Goal: Task Accomplishment & Management: Manage account settings

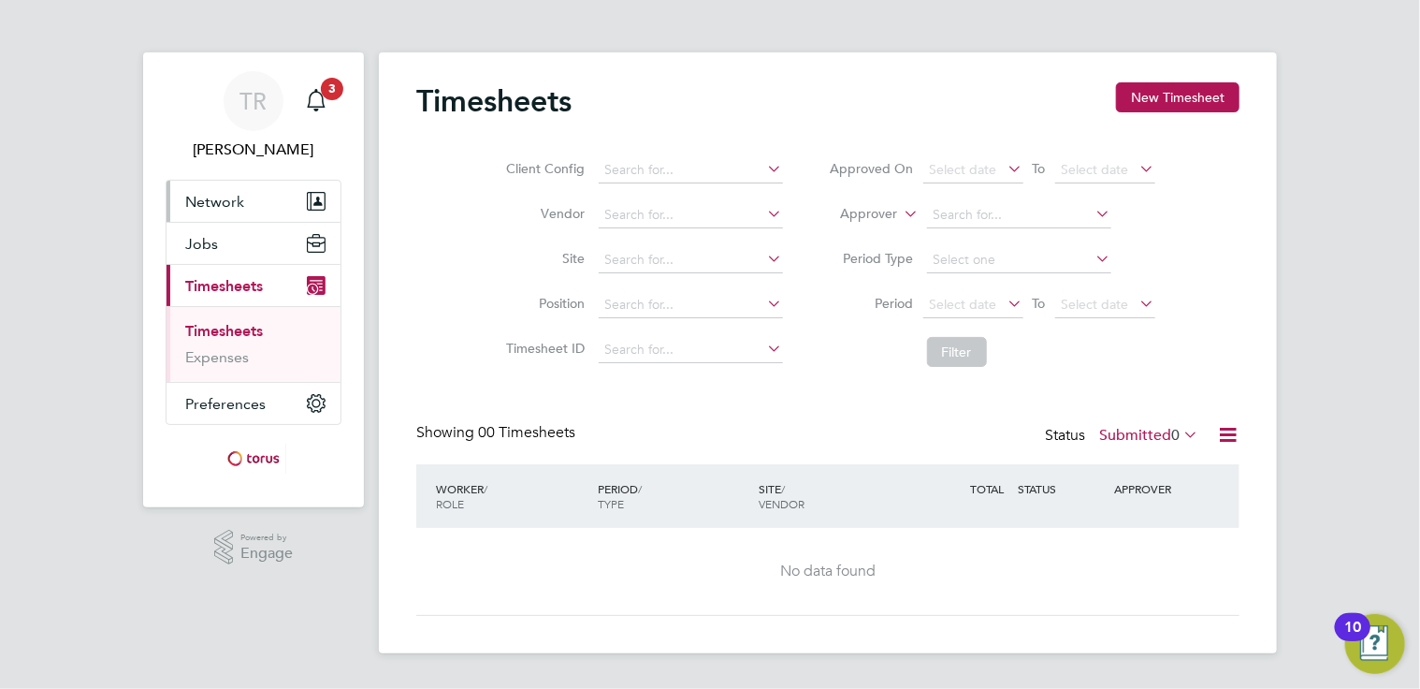
click at [189, 203] on span "Network" at bounding box center [214, 202] width 59 height 18
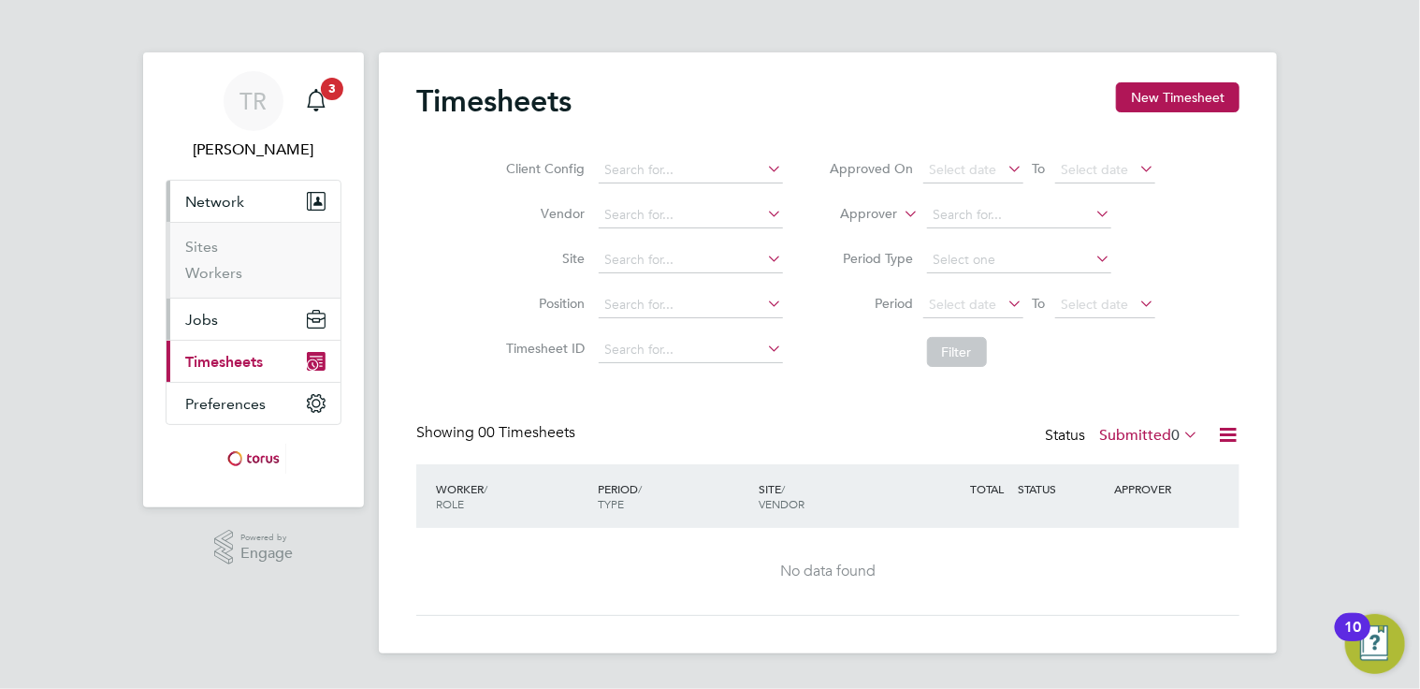
click at [195, 311] on span "Jobs" at bounding box center [201, 320] width 33 height 18
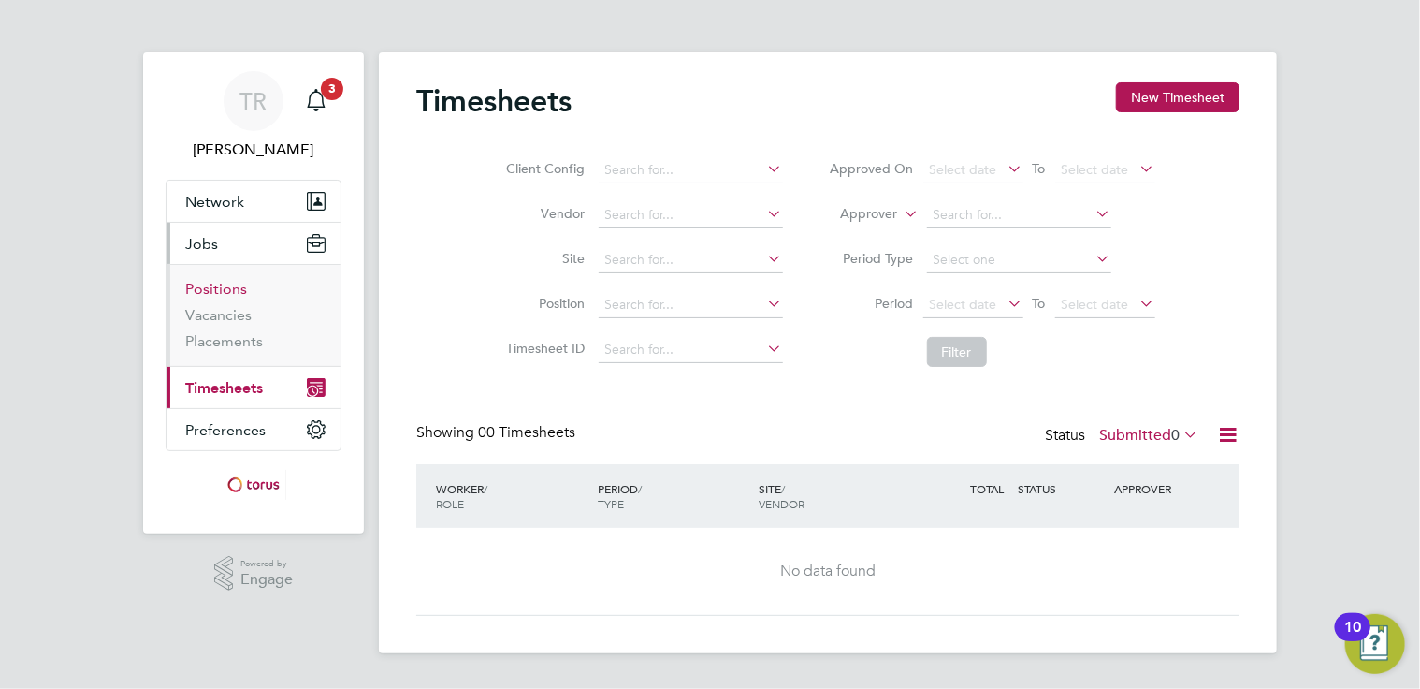
click at [207, 291] on link "Positions" at bounding box center [216, 289] width 62 height 18
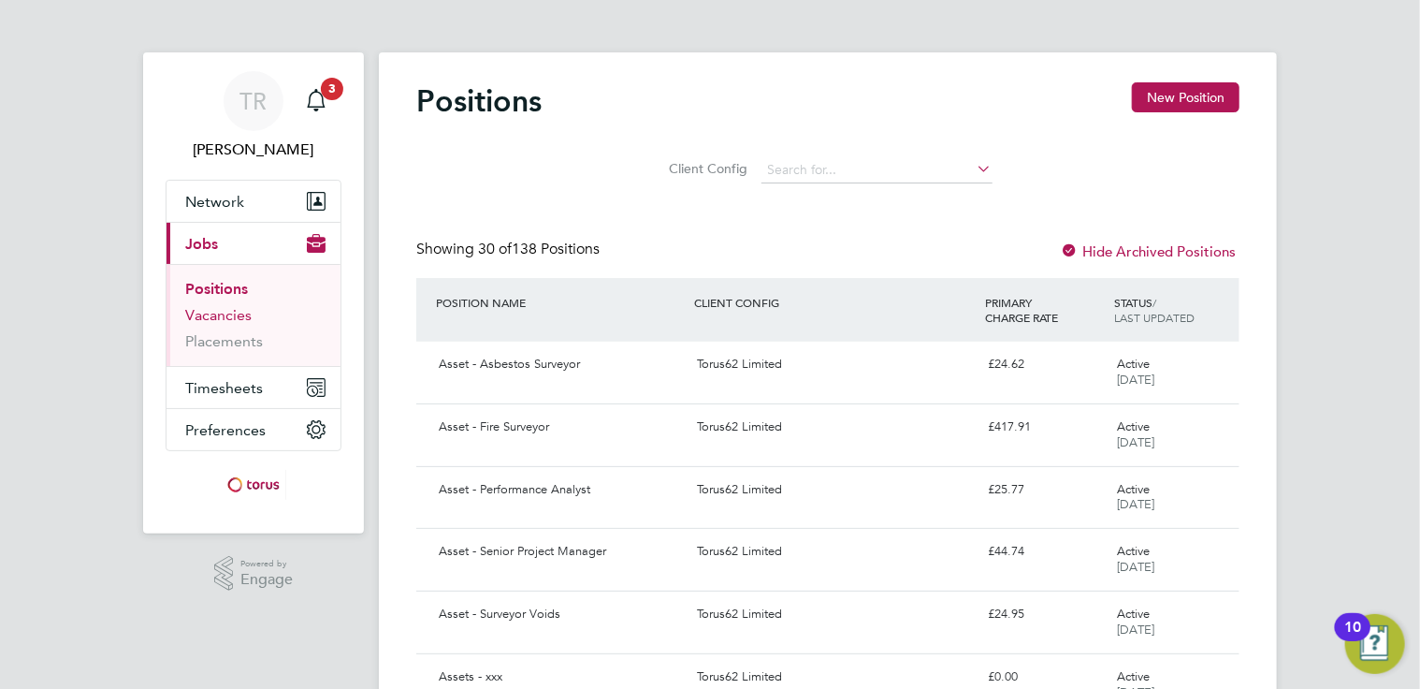
click at [209, 313] on link "Vacancies" at bounding box center [218, 315] width 66 height 18
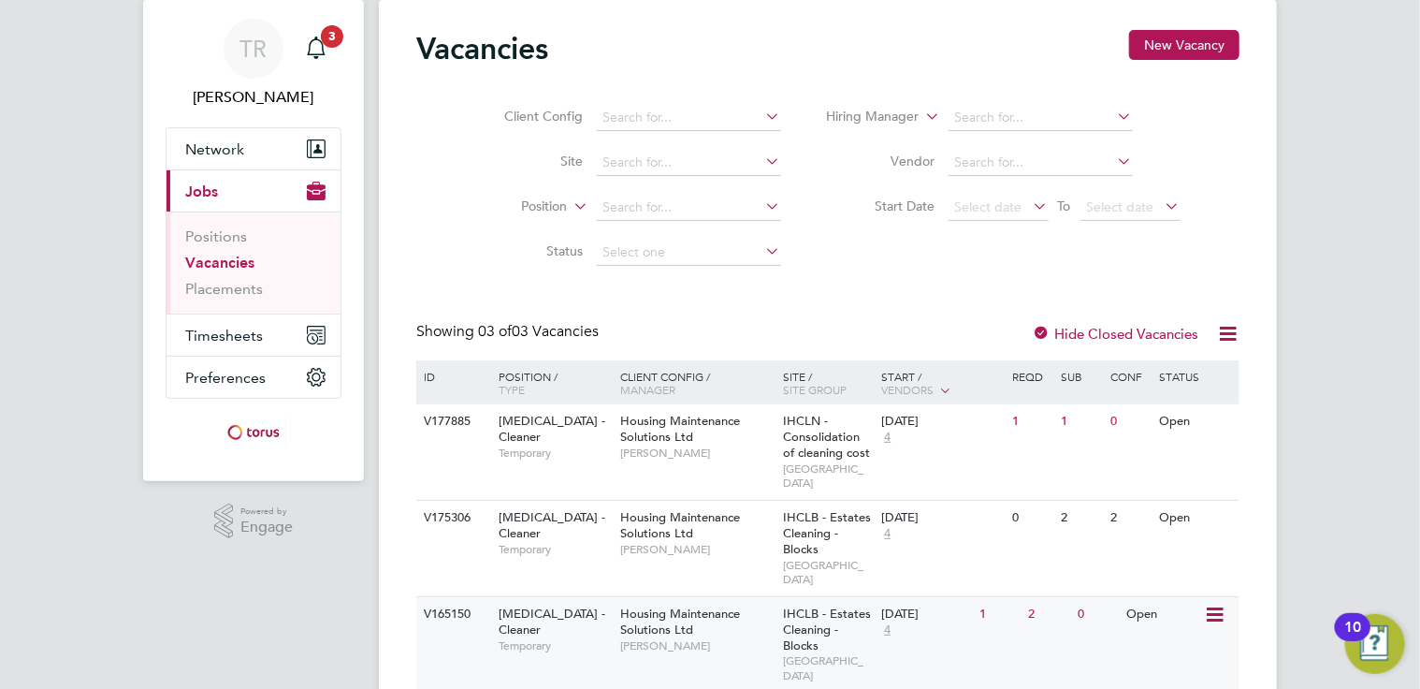
scroll to position [80, 0]
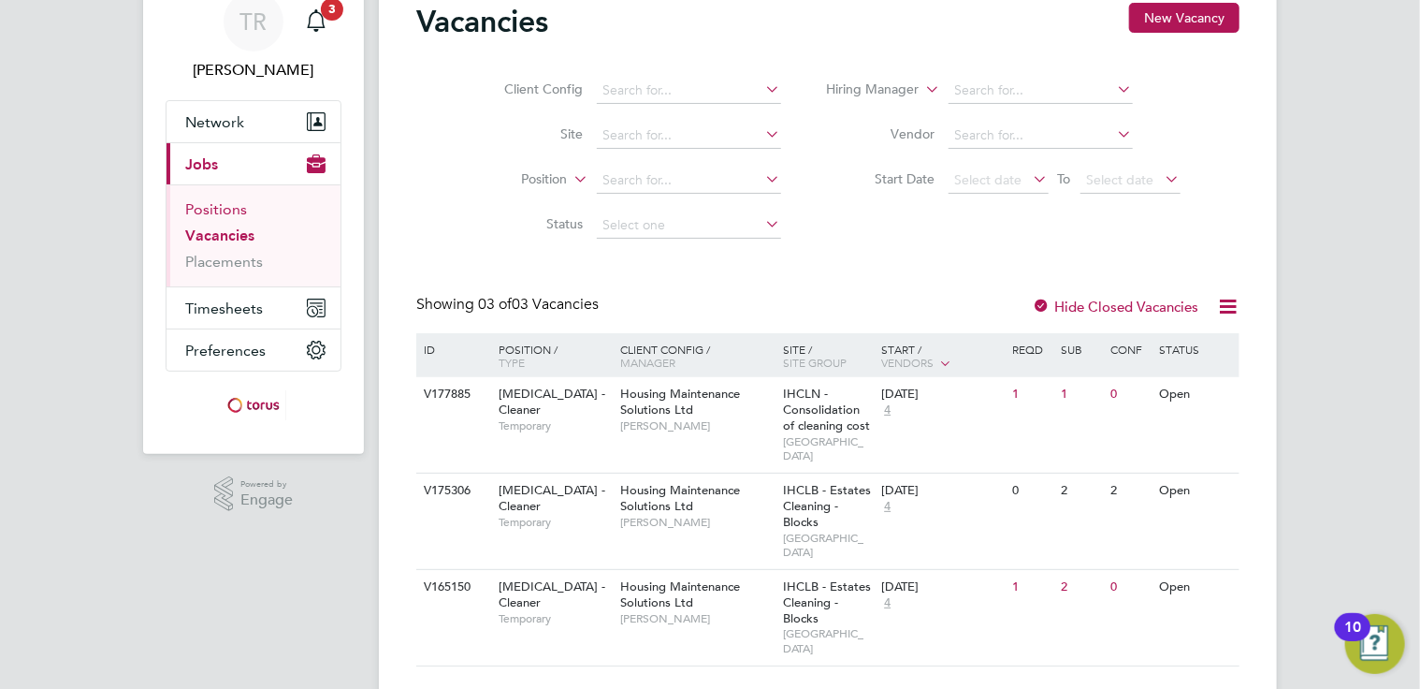
click at [221, 212] on link "Positions" at bounding box center [216, 209] width 62 height 18
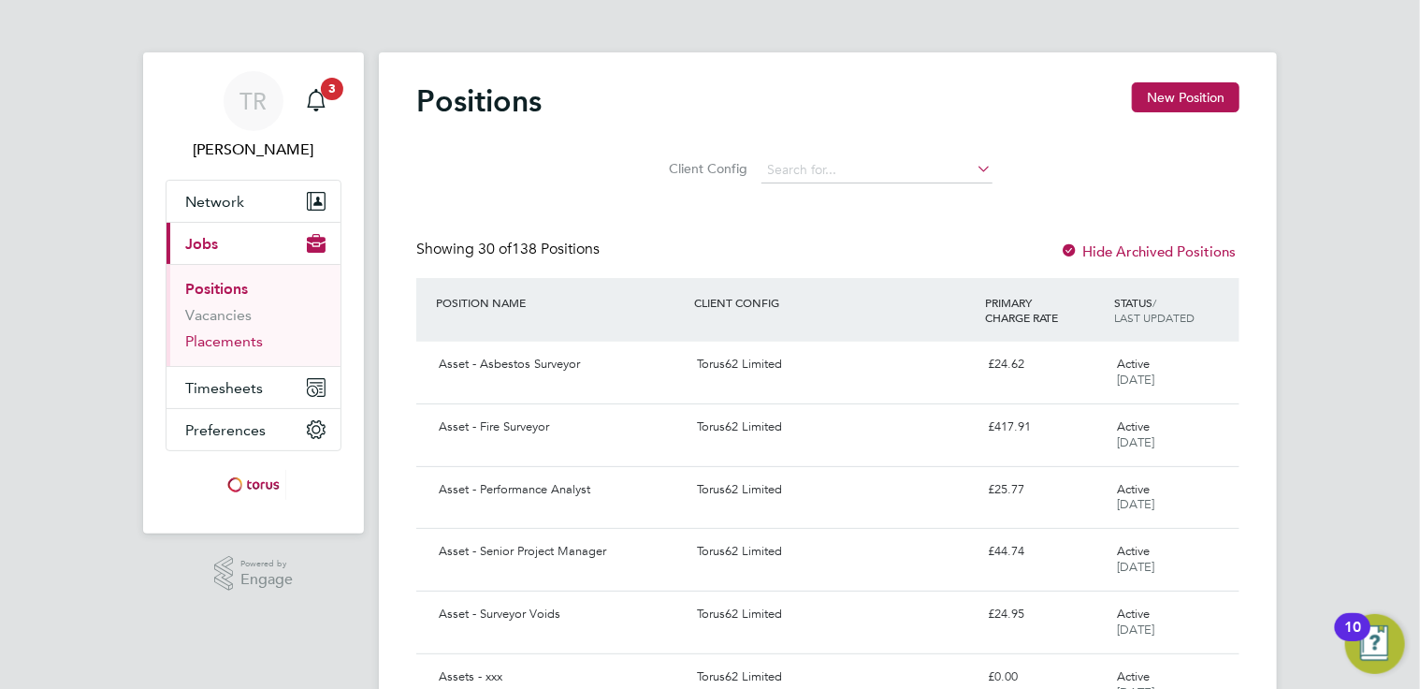
click at [221, 341] on link "Placements" at bounding box center [224, 341] width 78 height 18
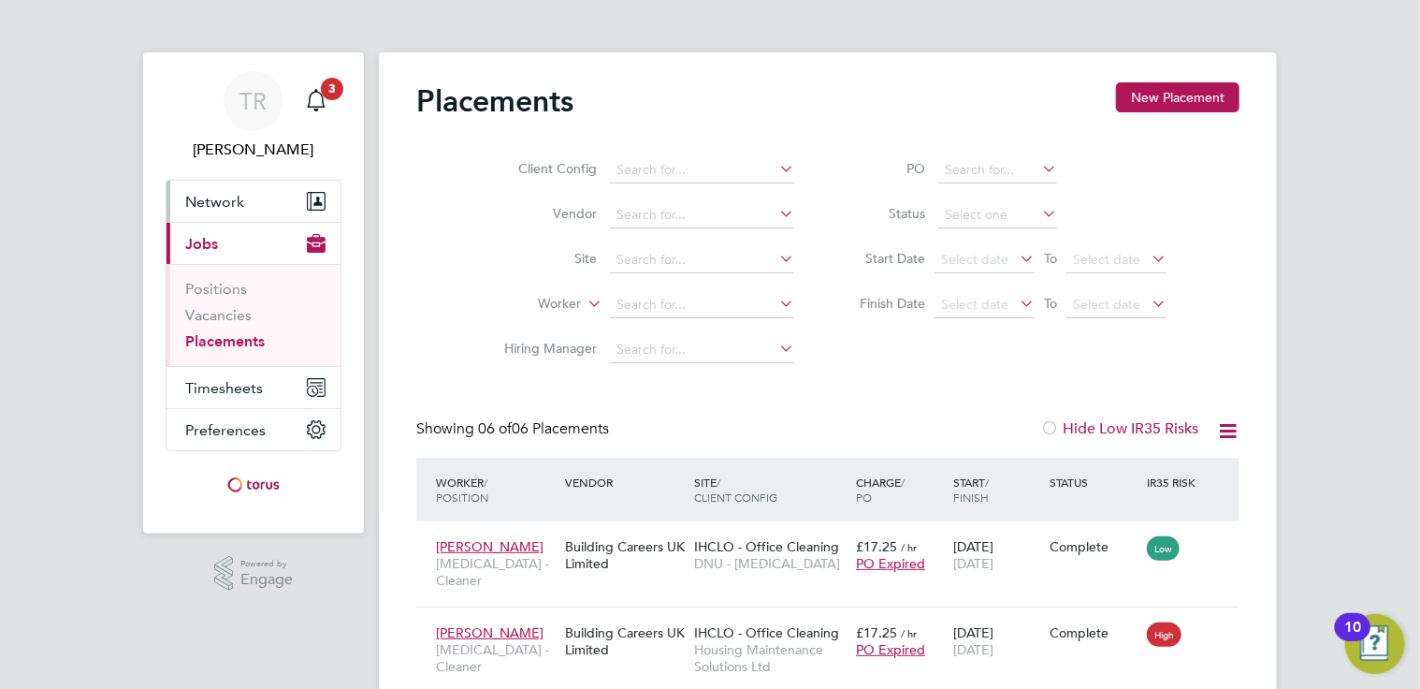
click at [208, 197] on span "Network" at bounding box center [214, 202] width 59 height 18
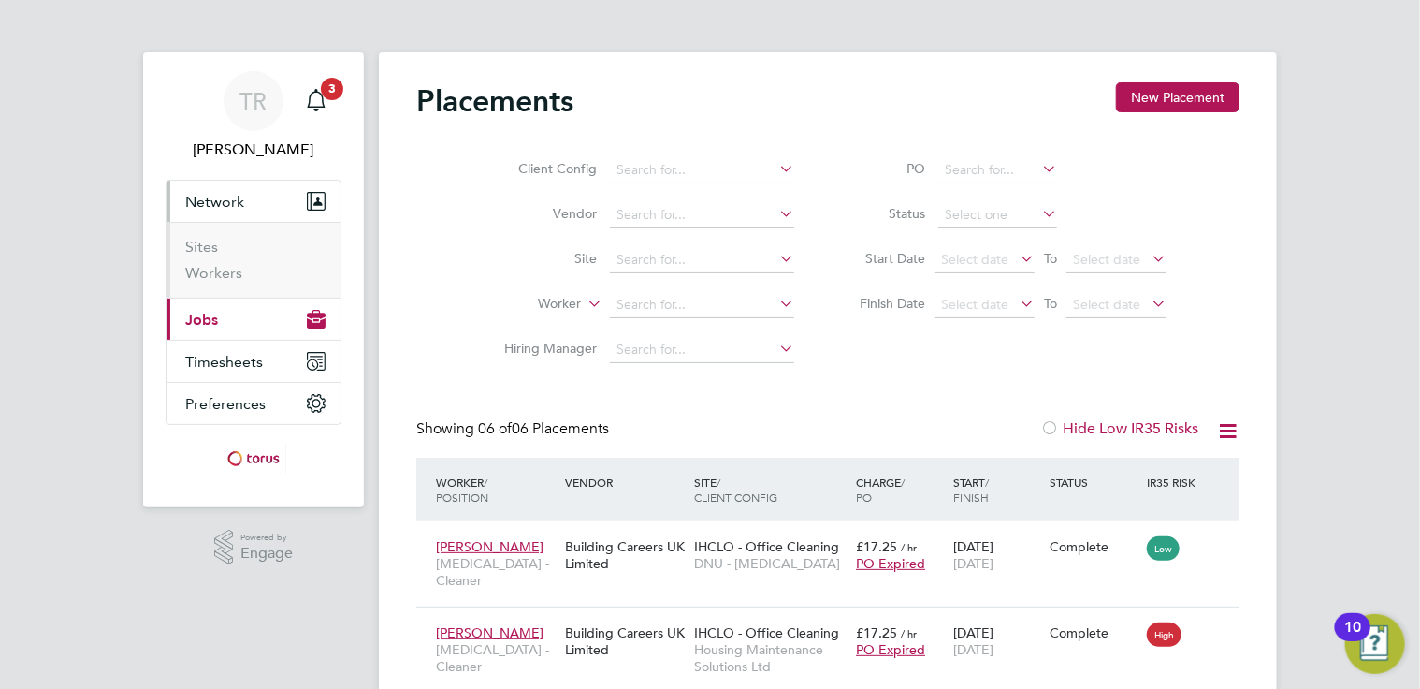
click at [200, 308] on button "Current page: Jobs" at bounding box center [254, 318] width 174 height 41
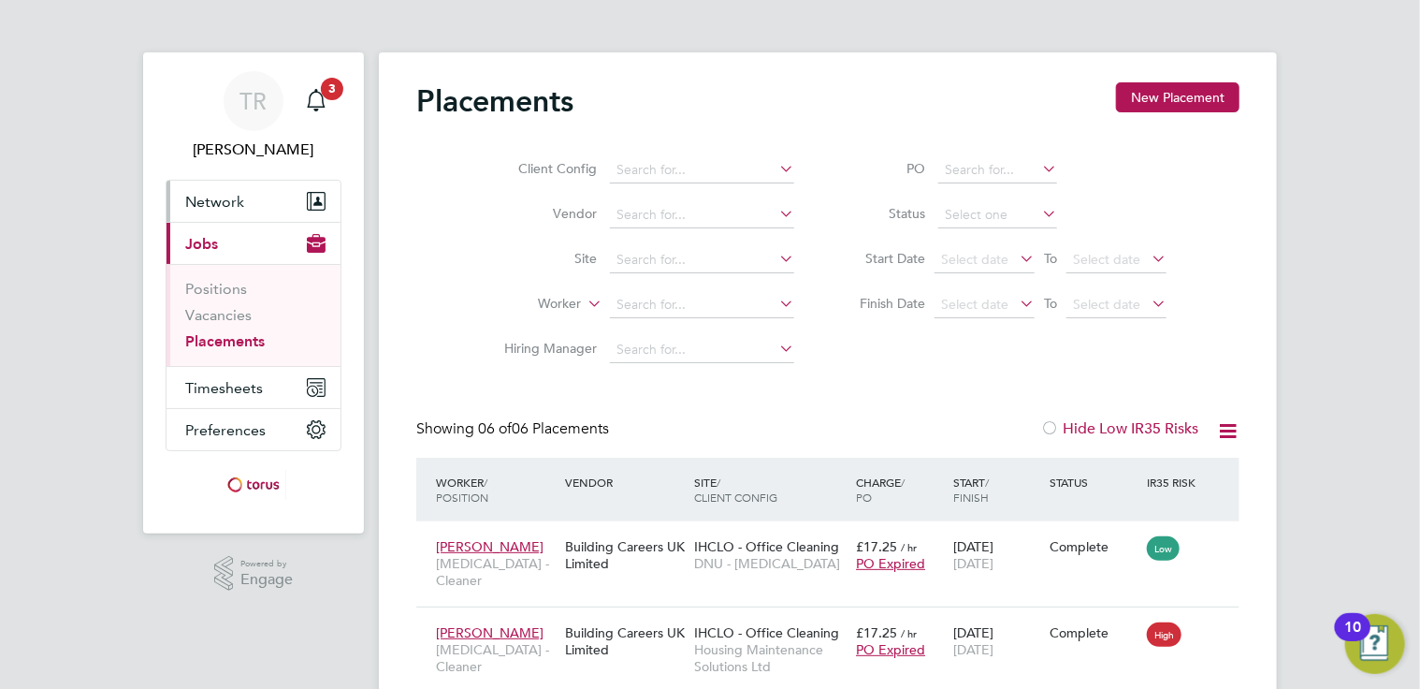
click at [204, 206] on span "Network" at bounding box center [214, 202] width 59 height 18
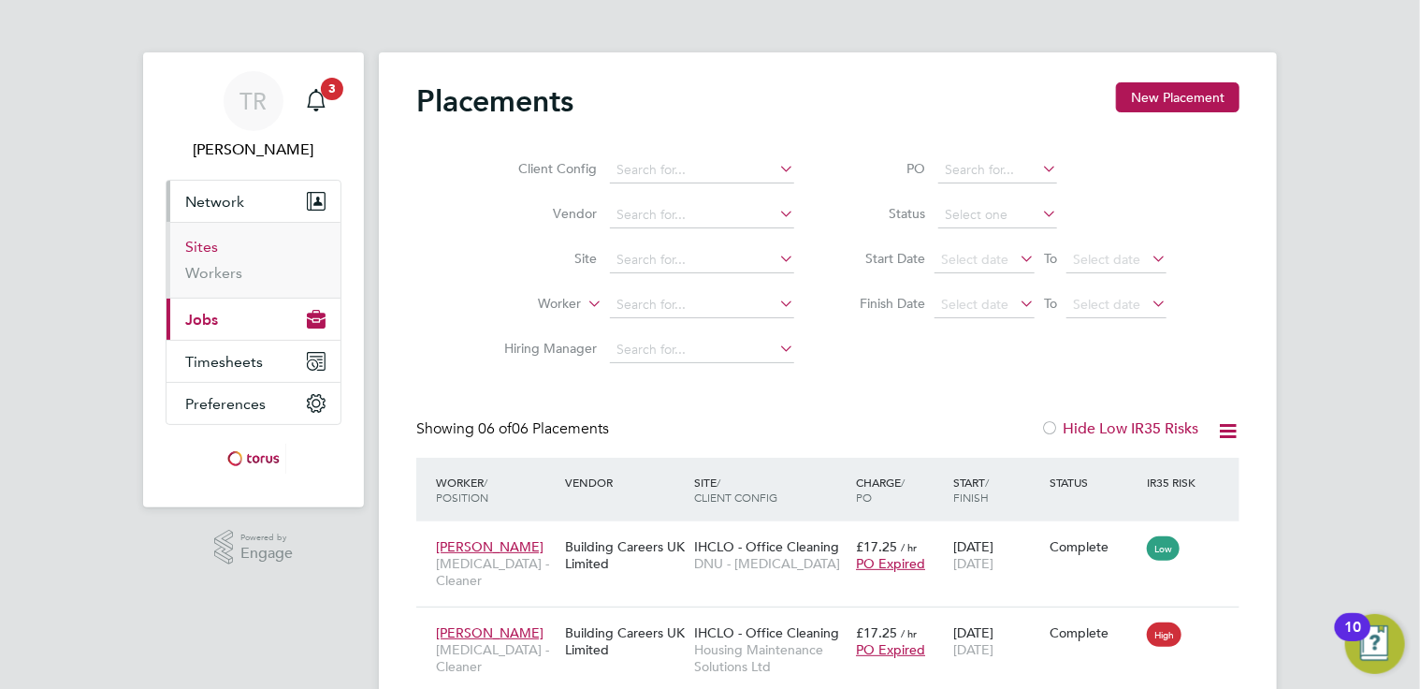
click at [207, 244] on link "Sites" at bounding box center [201, 247] width 33 height 18
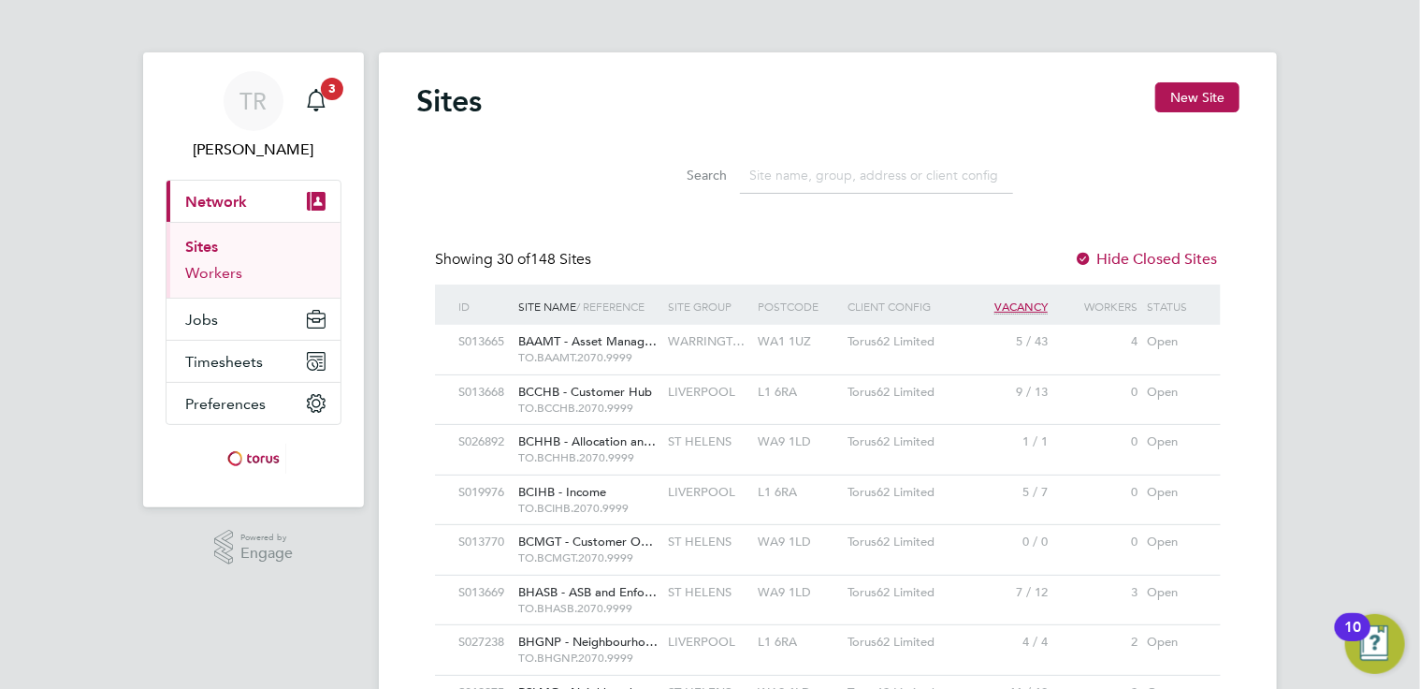
click at [198, 279] on link "Workers" at bounding box center [213, 273] width 57 height 18
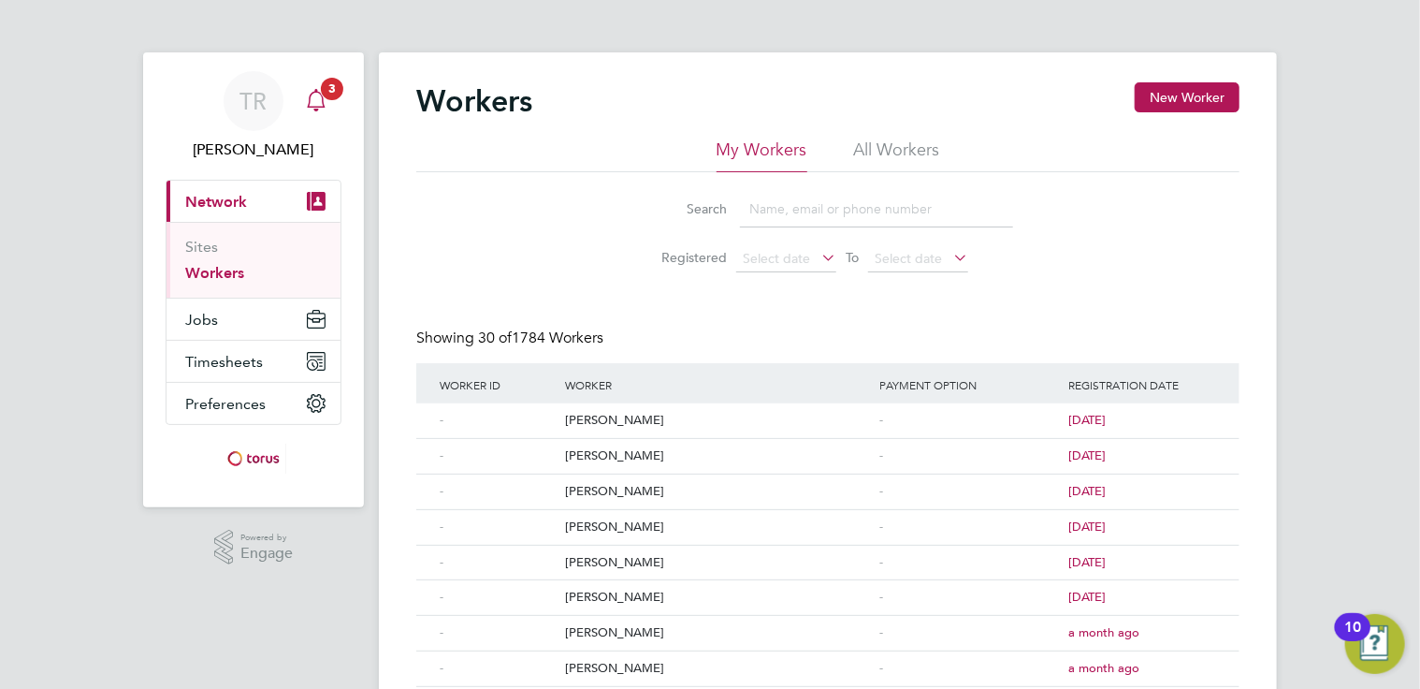
click at [321, 95] on app-badge "3" at bounding box center [332, 88] width 22 height 18
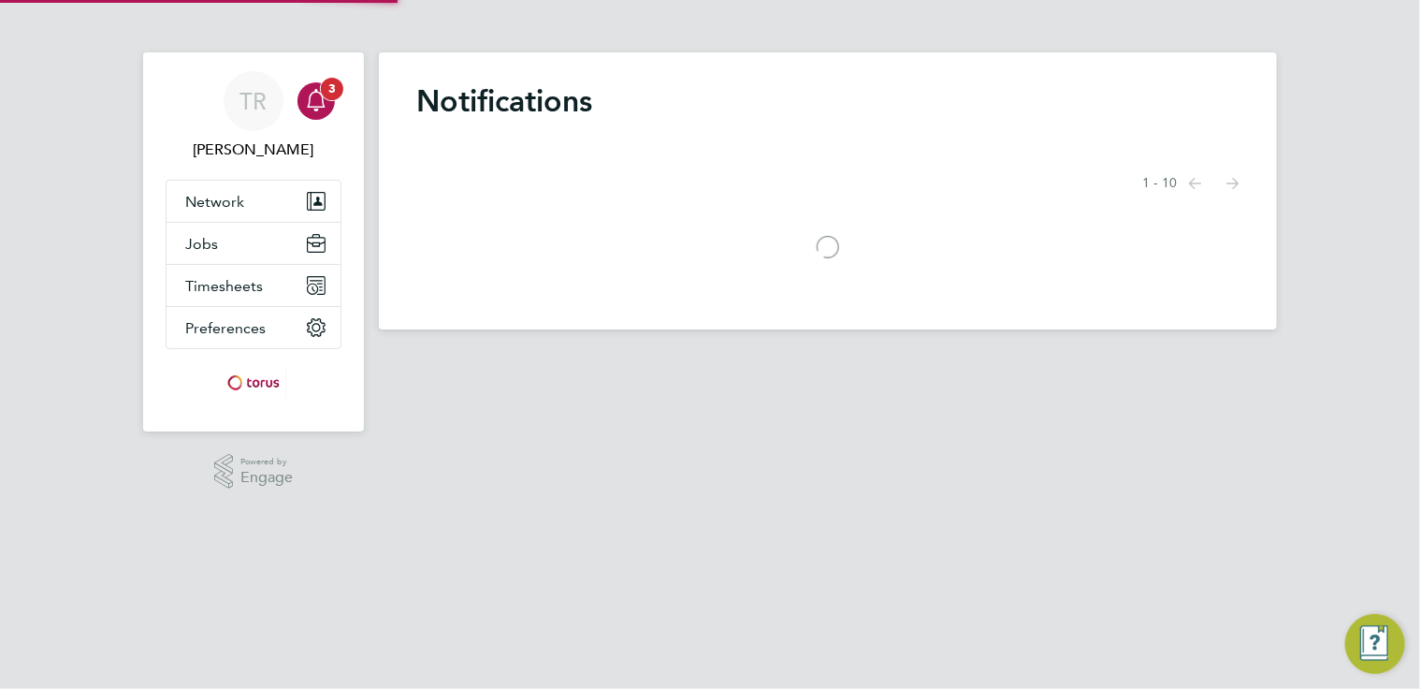
click at [321, 95] on app-badge "3" at bounding box center [332, 88] width 22 height 18
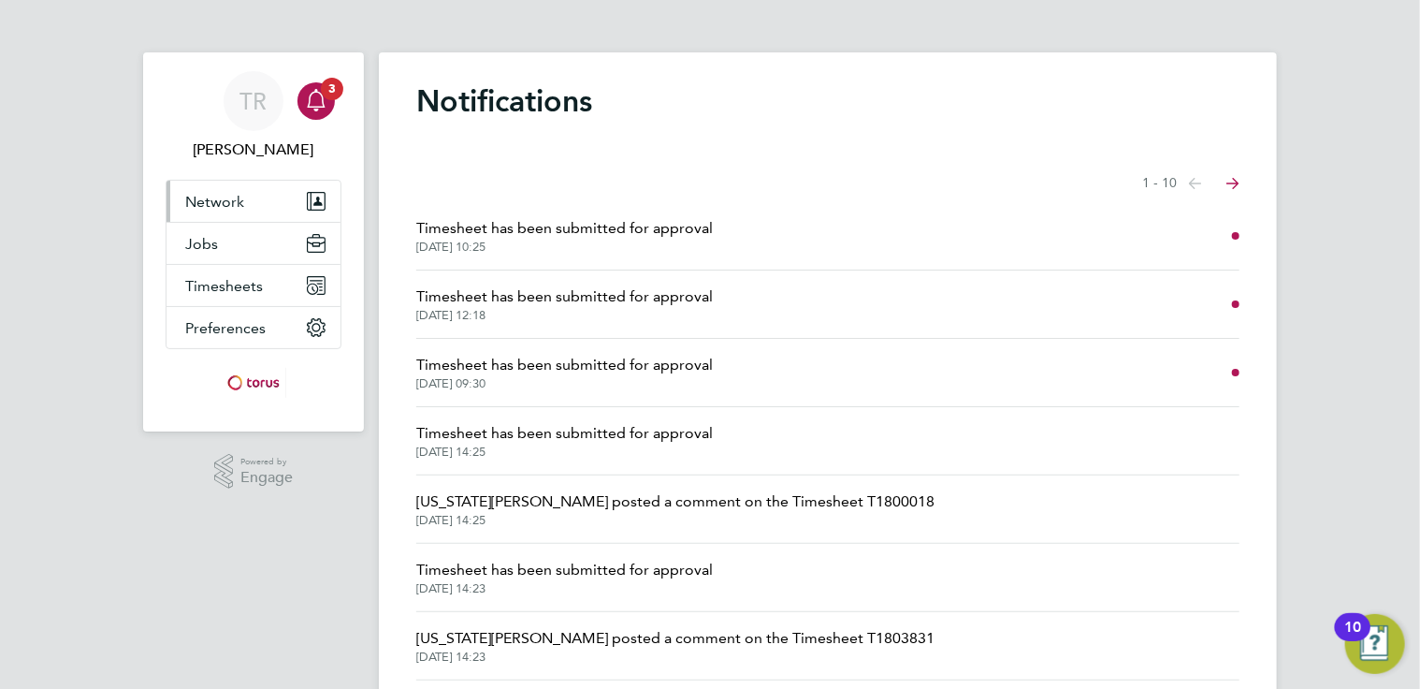
click at [213, 197] on span "Network" at bounding box center [214, 202] width 59 height 18
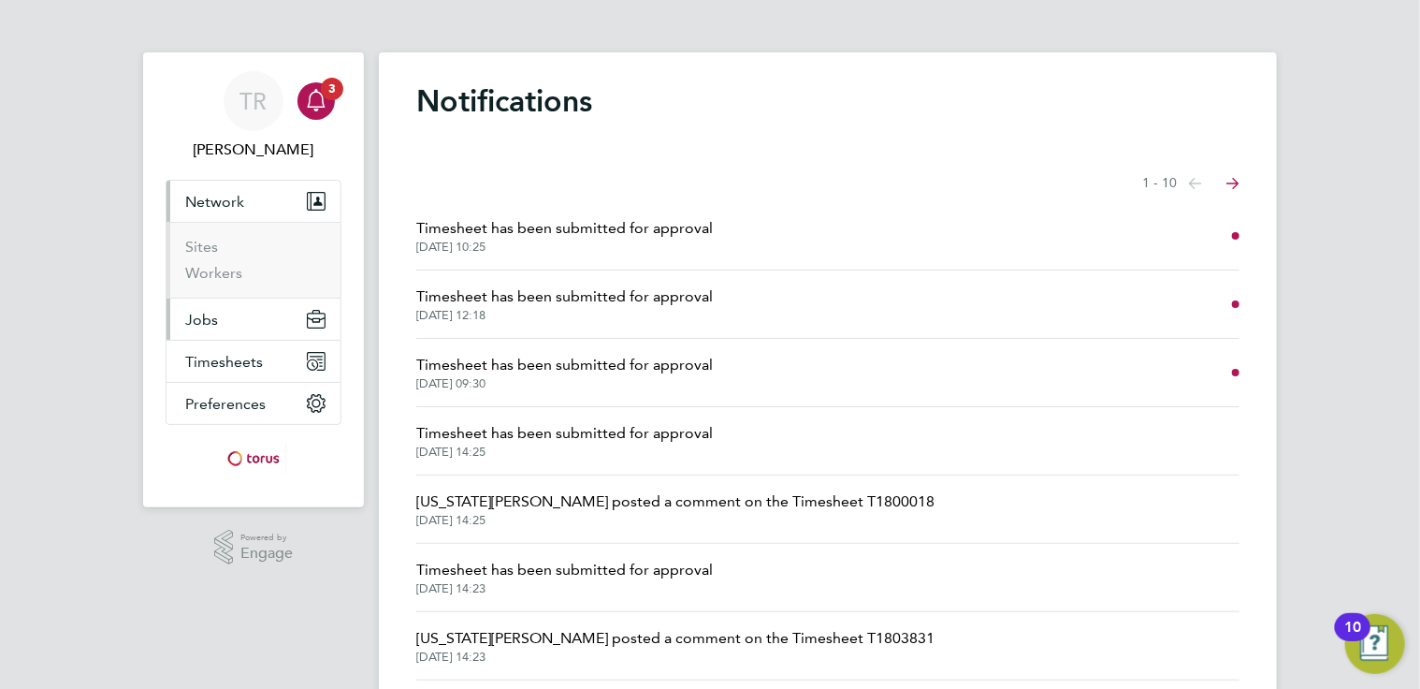
click at [200, 323] on span "Jobs" at bounding box center [201, 320] width 33 height 18
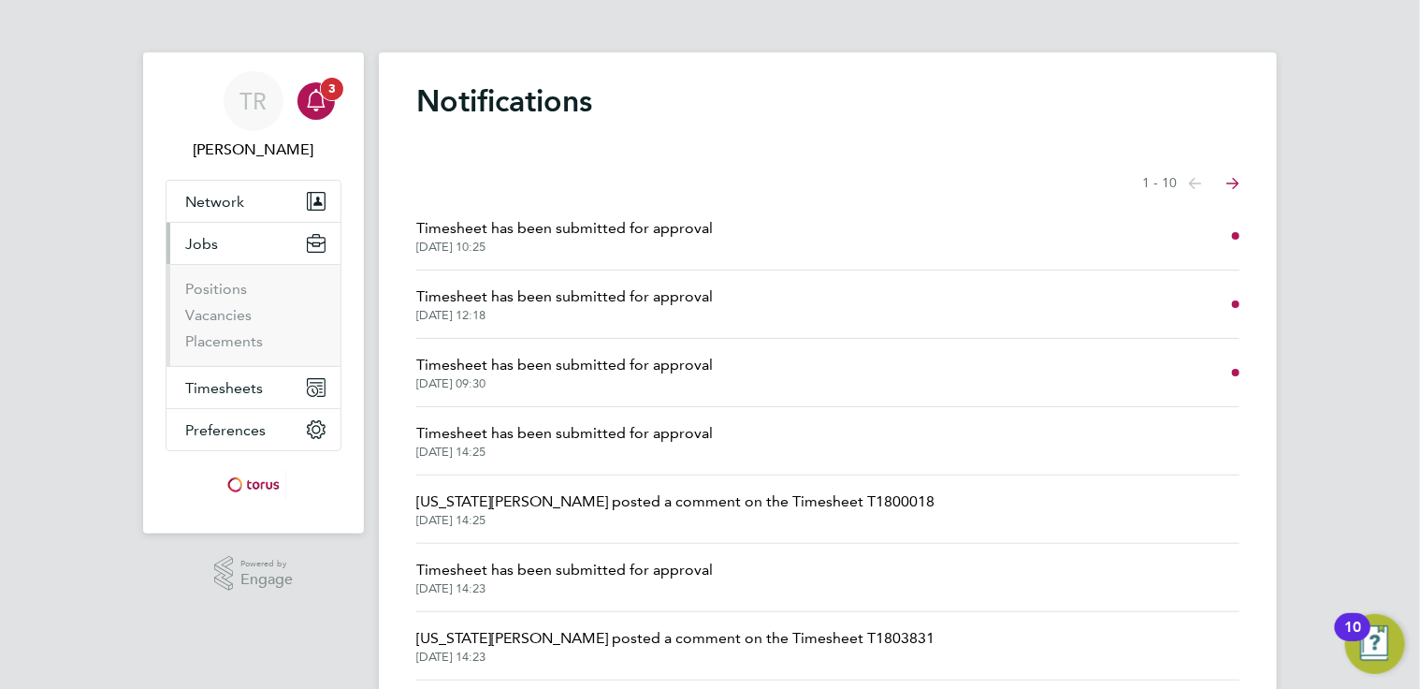
click at [317, 104] on icon "Main navigation" at bounding box center [316, 100] width 22 height 22
click at [317, 98] on icon "Main navigation" at bounding box center [316, 100] width 22 height 22
click at [222, 218] on button "Network" at bounding box center [254, 201] width 174 height 41
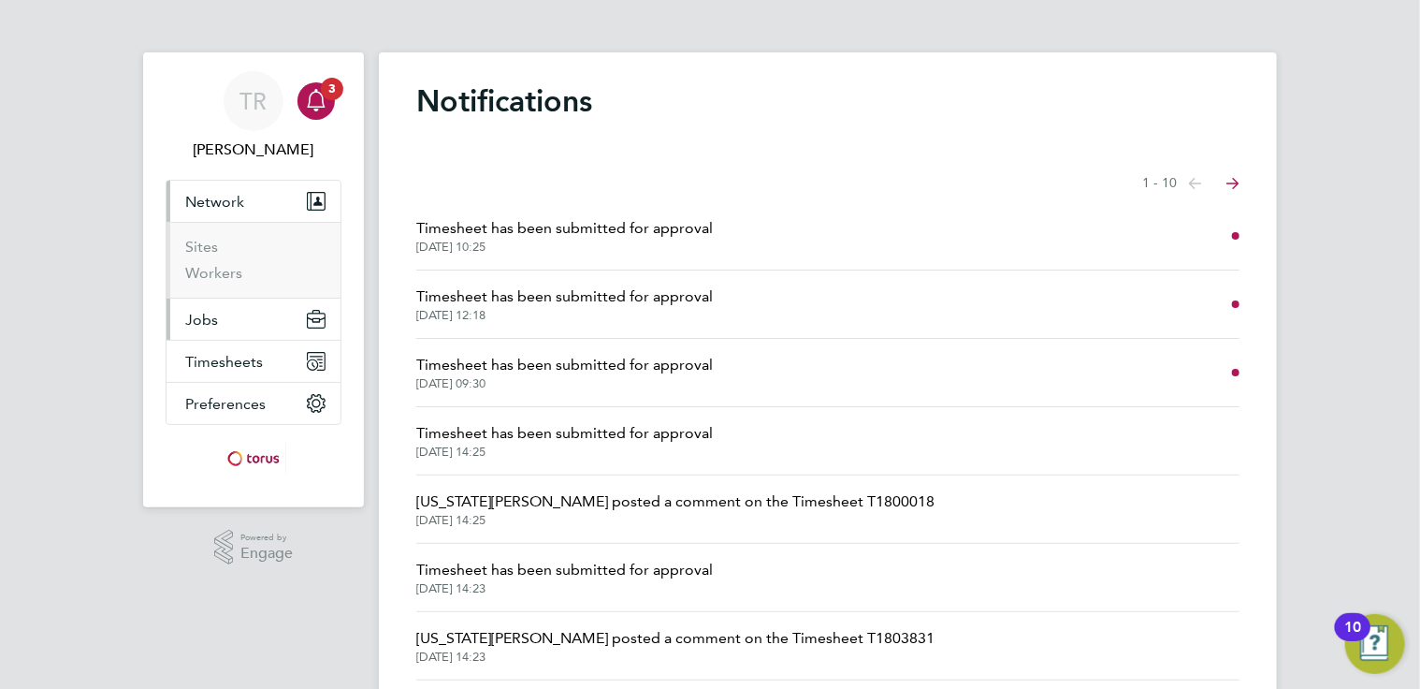
click at [206, 320] on span "Jobs" at bounding box center [201, 320] width 33 height 18
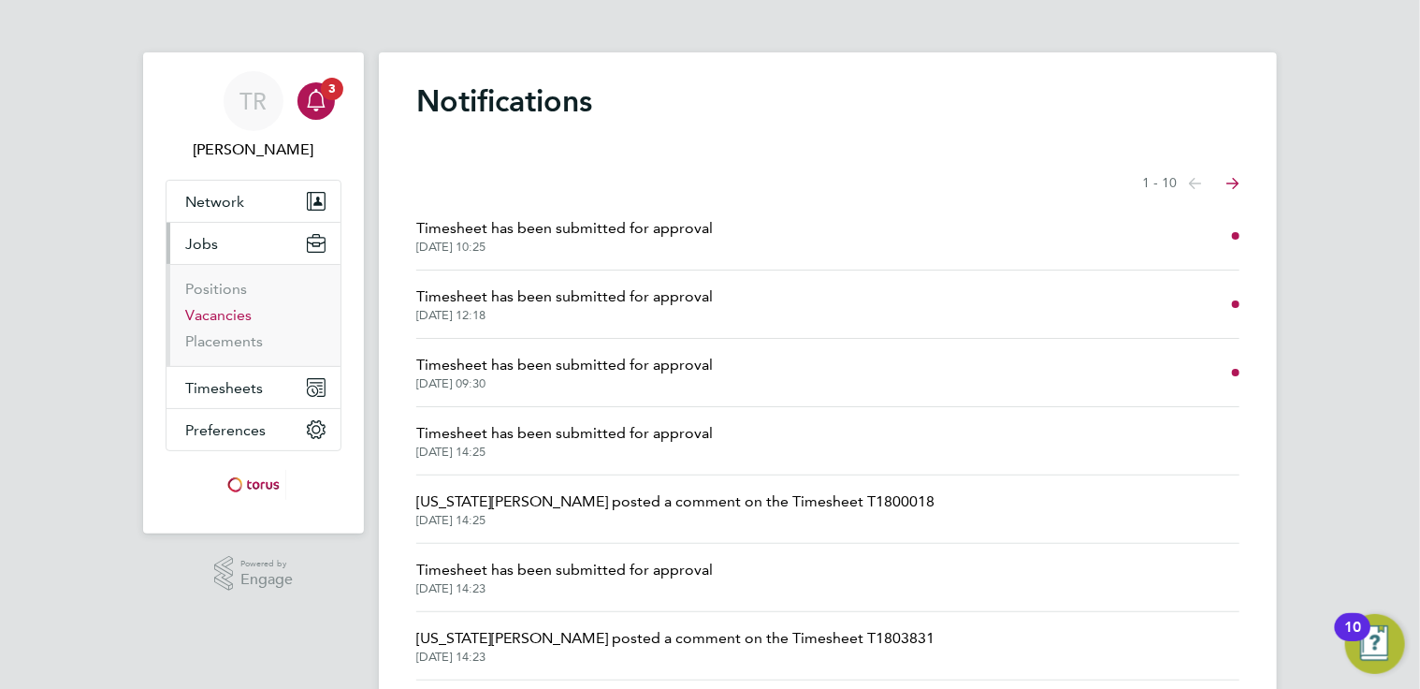
click at [216, 314] on link "Vacancies" at bounding box center [218, 315] width 66 height 18
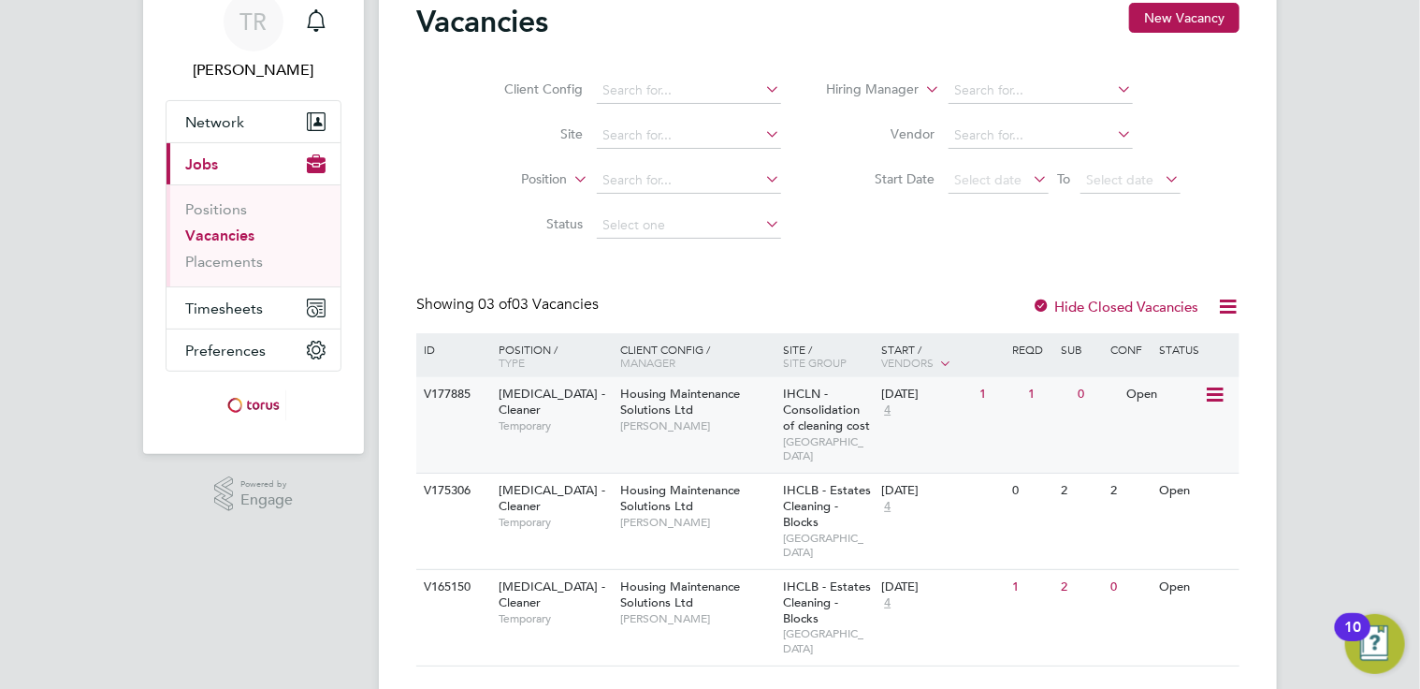
click at [562, 400] on span "HMS - Cleaner" at bounding box center [552, 401] width 107 height 32
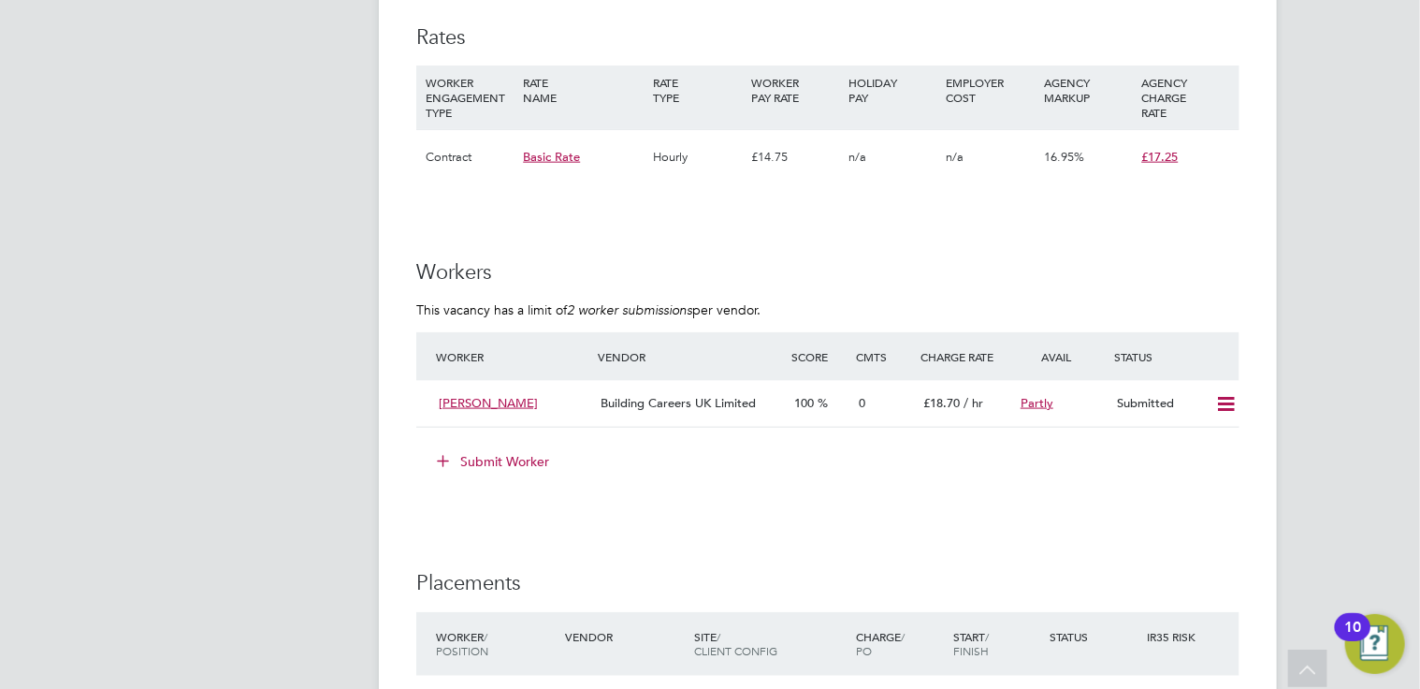
scroll to position [1123, 0]
click at [1231, 395] on icon at bounding box center [1225, 402] width 23 height 15
click at [1196, 417] on li "Offer" at bounding box center [1201, 422] width 65 height 26
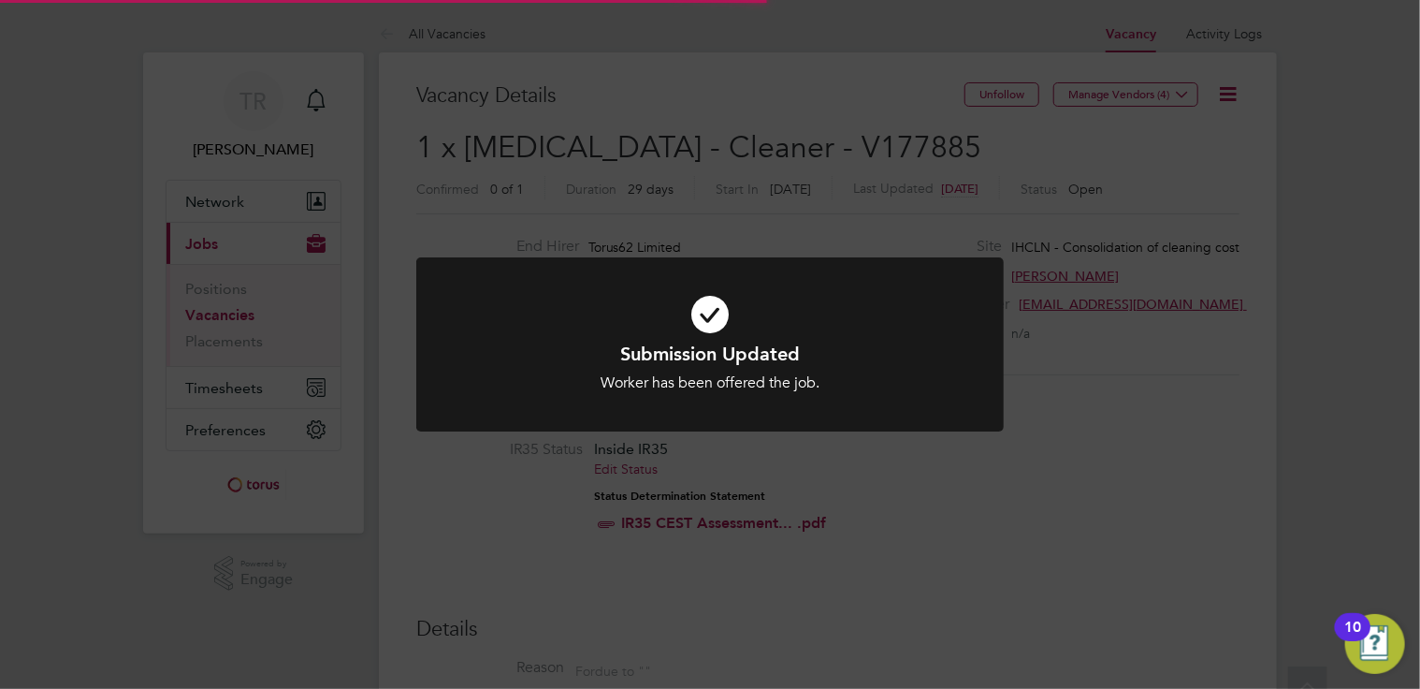
scroll to position [55, 131]
